Goal: Task Accomplishment & Management: Manage account settings

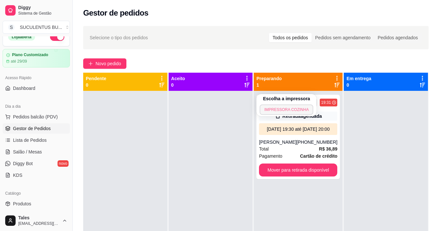
scroll to position [18, 0]
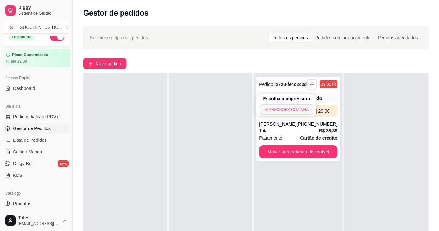
click at [299, 111] on button "IMPRESSORA COZINHA" at bounding box center [286, 110] width 54 height 10
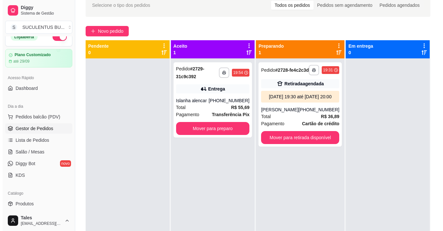
scroll to position [65, 0]
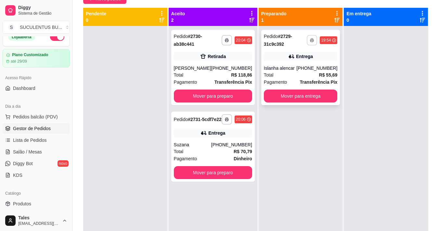
click at [310, 42] on icon "button" at bounding box center [312, 40] width 4 height 4
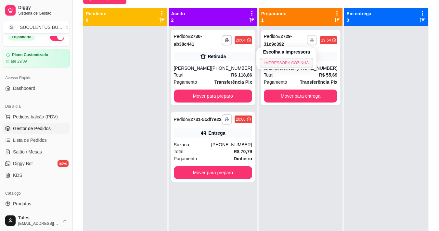
click at [298, 62] on button "IMPRESSORA COZINHA" at bounding box center [286, 63] width 54 height 10
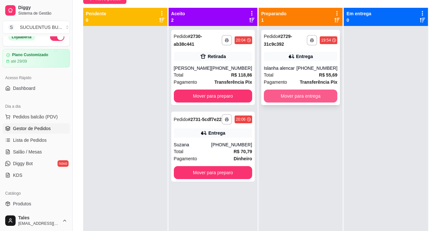
click at [276, 97] on button "Mover para entrega" at bounding box center [301, 96] width 74 height 13
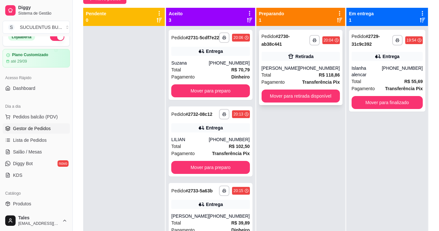
click at [280, 77] on div "Total R$ 118,86" at bounding box center [300, 74] width 78 height 7
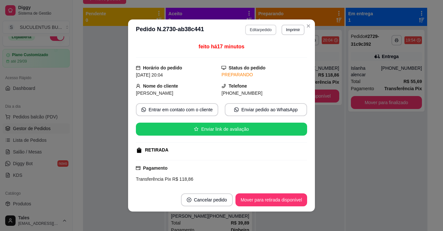
click at [267, 31] on button "Editar pedido" at bounding box center [260, 30] width 31 height 10
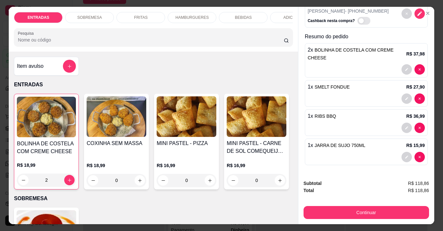
scroll to position [16, 0]
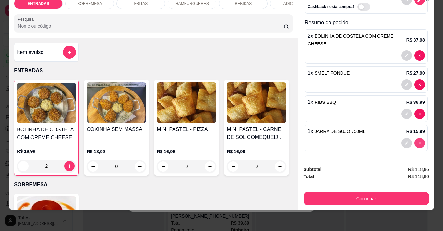
type input "0"
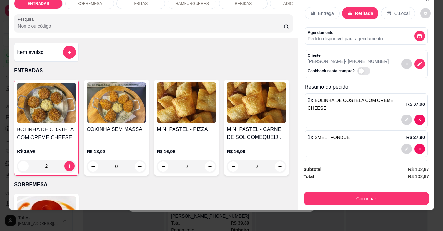
scroll to position [0, 0]
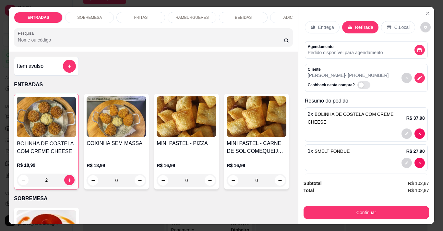
click at [247, 17] on p "BEBIDAS" at bounding box center [243, 17] width 17 height 5
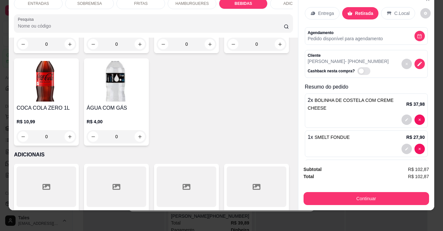
scroll to position [1236, 0]
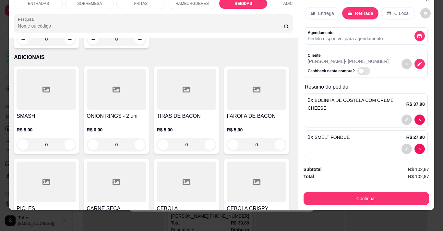
type input "2"
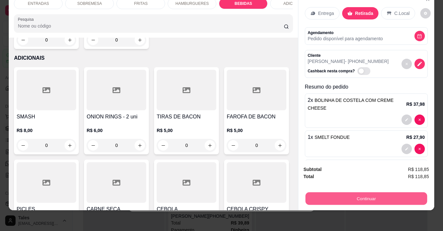
click at [368, 193] on button "Continuar" at bounding box center [366, 198] width 122 height 13
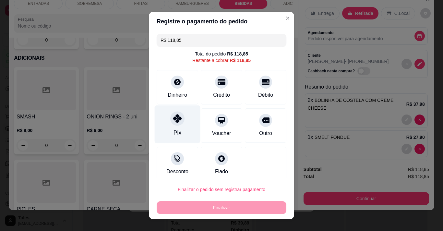
click at [177, 125] on div "Pix" at bounding box center [178, 124] width 46 height 38
type input "R$ 0,00"
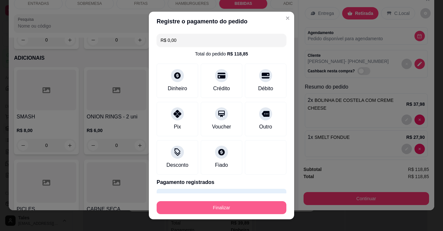
click at [225, 207] on button "Finalizar" at bounding box center [222, 207] width 130 height 13
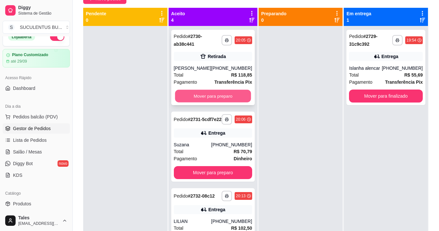
click at [214, 97] on button "Mover para preparo" at bounding box center [213, 96] width 76 height 13
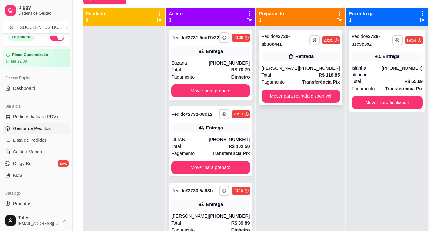
click at [291, 73] on div "Total R$ 118,85" at bounding box center [300, 74] width 78 height 7
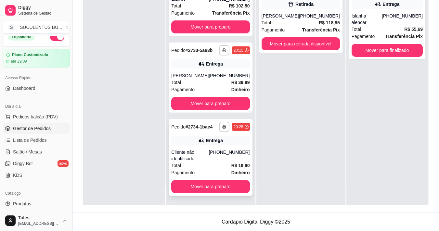
scroll to position [116, 0]
click at [195, 161] on div "Cliente não identificado" at bounding box center [189, 155] width 37 height 13
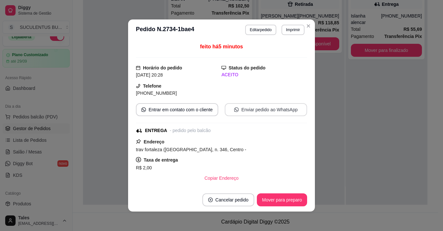
click at [253, 108] on button "Enviar pedido ao WhatsApp" at bounding box center [266, 109] width 82 height 13
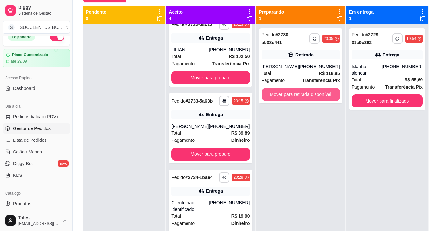
scroll to position [34, 0]
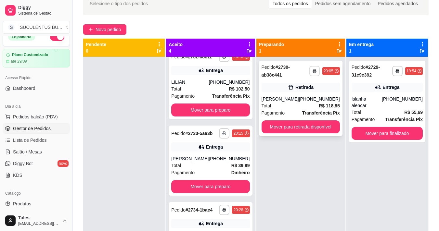
click at [309, 74] on button "button" at bounding box center [314, 71] width 10 height 10
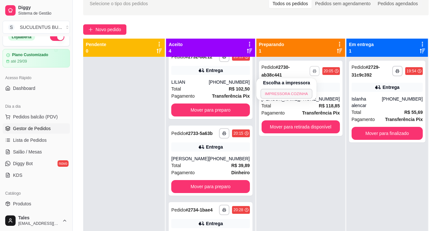
click at [284, 93] on button "IMPRESSORA COZINHA" at bounding box center [286, 94] width 52 height 10
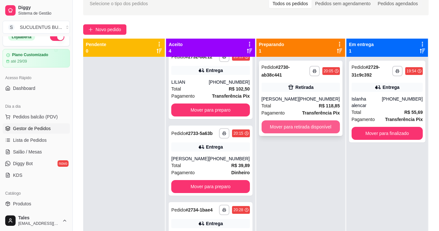
click at [297, 129] on button "Mover para retirada disponível" at bounding box center [300, 126] width 78 height 13
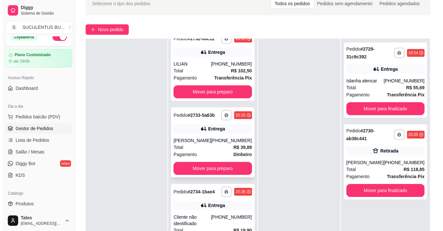
scroll to position [99, 0]
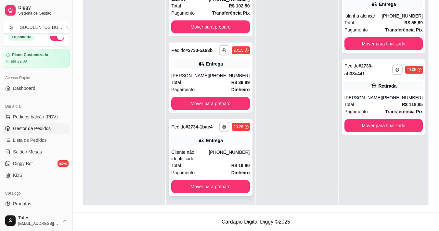
click at [208, 161] on div "Cliente não identificado" at bounding box center [189, 155] width 37 height 13
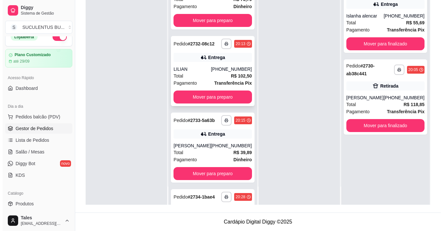
scroll to position [0, 0]
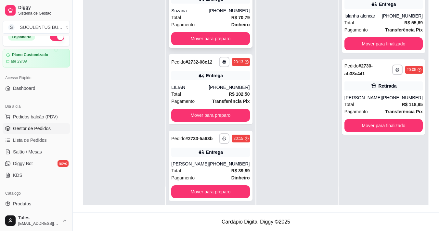
click at [202, 20] on div "Total R$ 70,79" at bounding box center [210, 17] width 78 height 7
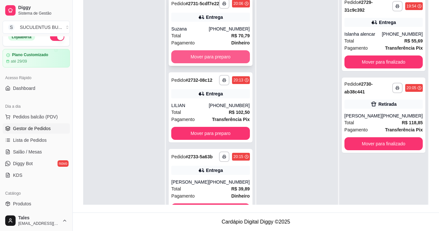
click at [221, 61] on button "Mover para preparo" at bounding box center [210, 56] width 78 height 13
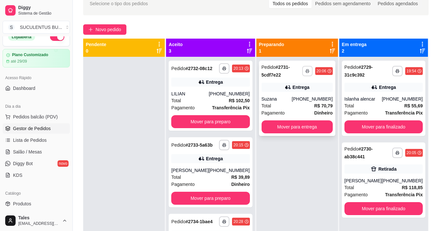
click at [308, 72] on icon "button" at bounding box center [307, 71] width 4 height 4
click at [294, 91] on button "IMPRESSORA COZINHA" at bounding box center [286, 94] width 54 height 10
click at [324, 125] on button "Mover para entrega" at bounding box center [296, 126] width 71 height 13
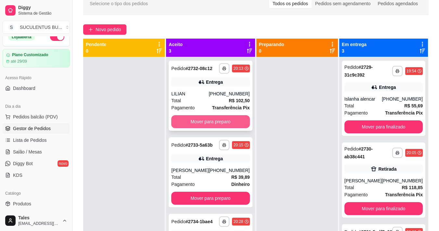
click at [209, 128] on button "Mover para preparo" at bounding box center [210, 121] width 78 height 13
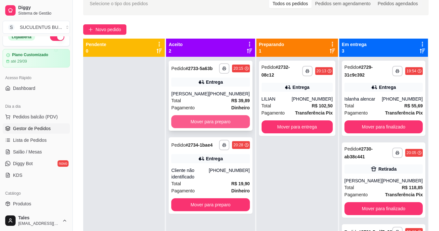
click at [207, 123] on button "Mover para preparo" at bounding box center [210, 121] width 78 height 13
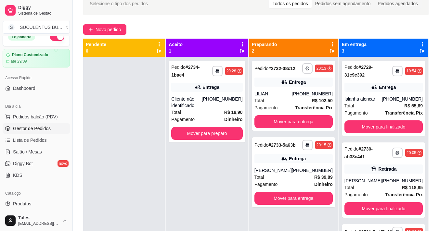
click at [165, 230] on div "Pendente 0" at bounding box center [124, 163] width 82 height 249
click at [222, 71] on button "button" at bounding box center [217, 71] width 10 height 10
click at [216, 88] on button "IMPRESSORA COZINHA" at bounding box center [201, 91] width 52 height 10
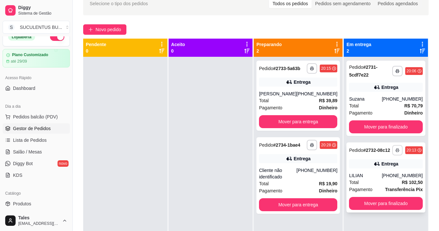
click at [395, 152] on icon "button" at bounding box center [397, 150] width 4 height 4
click at [378, 170] on button "IMPRESSORA COZINHA" at bounding box center [372, 173] width 54 height 10
click at [371, 184] on div "Total R$ 102,50" at bounding box center [386, 182] width 74 height 7
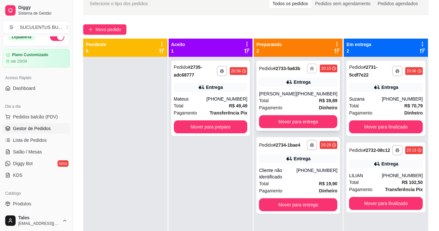
click at [310, 68] on icon "button" at bounding box center [312, 69] width 4 height 4
click at [291, 92] on button "IMPRESSORA COZINHA" at bounding box center [286, 91] width 54 height 10
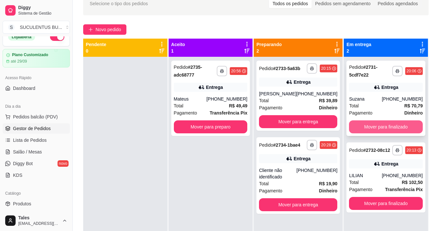
click at [365, 129] on button "Mover para finalizado" at bounding box center [386, 126] width 74 height 13
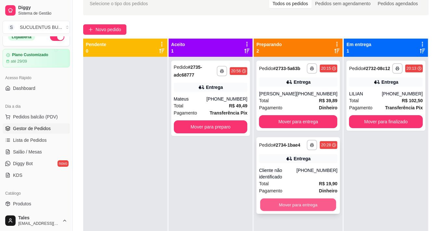
click at [312, 208] on button "Mover para entrega" at bounding box center [298, 205] width 76 height 13
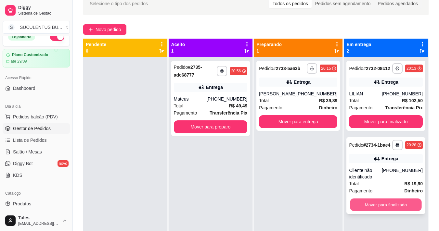
click at [377, 209] on button "Mover para finalizado" at bounding box center [385, 205] width 71 height 13
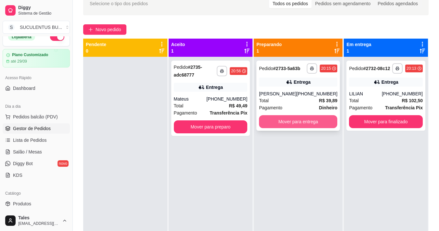
click at [291, 123] on button "Mover para entrega" at bounding box center [298, 121] width 78 height 13
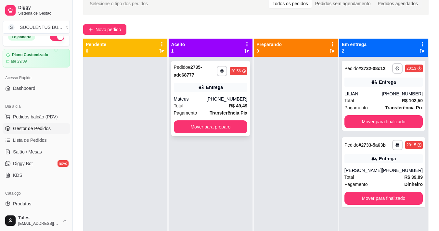
click at [226, 135] on div "**********" at bounding box center [210, 98] width 79 height 75
click at [218, 127] on button "Mover para preparo" at bounding box center [211, 126] width 74 height 13
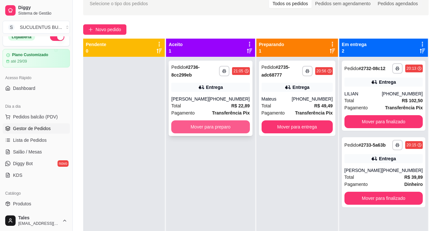
click at [228, 127] on button "Mover para preparo" at bounding box center [210, 126] width 78 height 13
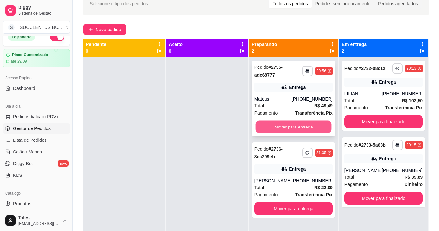
click at [305, 127] on button "Mover para entrega" at bounding box center [293, 127] width 76 height 13
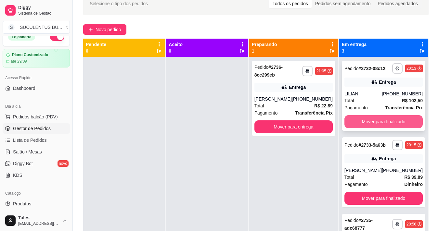
click at [364, 128] on button "Mover para finalizado" at bounding box center [383, 121] width 78 height 13
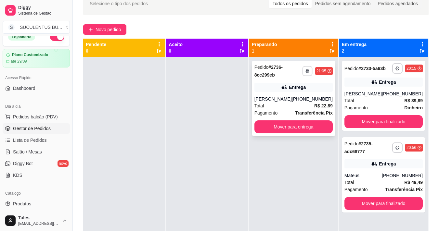
click at [306, 70] on icon "button" at bounding box center [307, 71] width 4 height 4
click at [291, 101] on div "[PERSON_NAME]" at bounding box center [272, 99] width 37 height 6
click at [309, 69] on icon "button" at bounding box center [307, 71] width 4 height 4
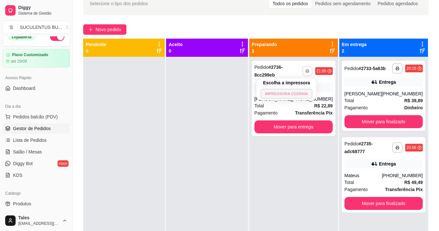
click at [294, 94] on button "IMPRESSORA COZINHA" at bounding box center [286, 94] width 52 height 10
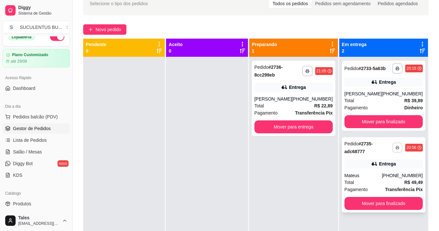
click at [395, 149] on icon "button" at bounding box center [397, 148] width 4 height 4
click at [379, 169] on button "IMPRESSORA COZINHA" at bounding box center [372, 170] width 54 height 10
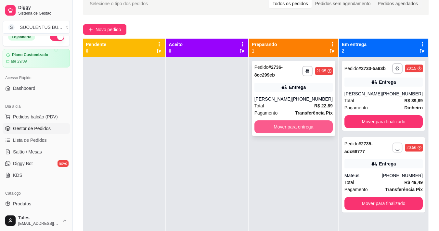
click at [307, 128] on button "Mover para entrega" at bounding box center [293, 126] width 78 height 13
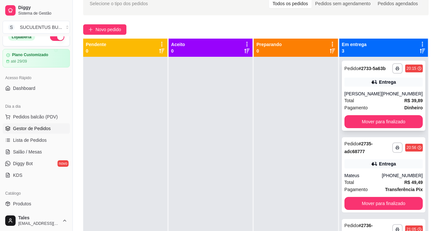
click at [354, 126] on div "**********" at bounding box center [382, 96] width 83 height 70
